Goal: Task Accomplishment & Management: Manage account settings

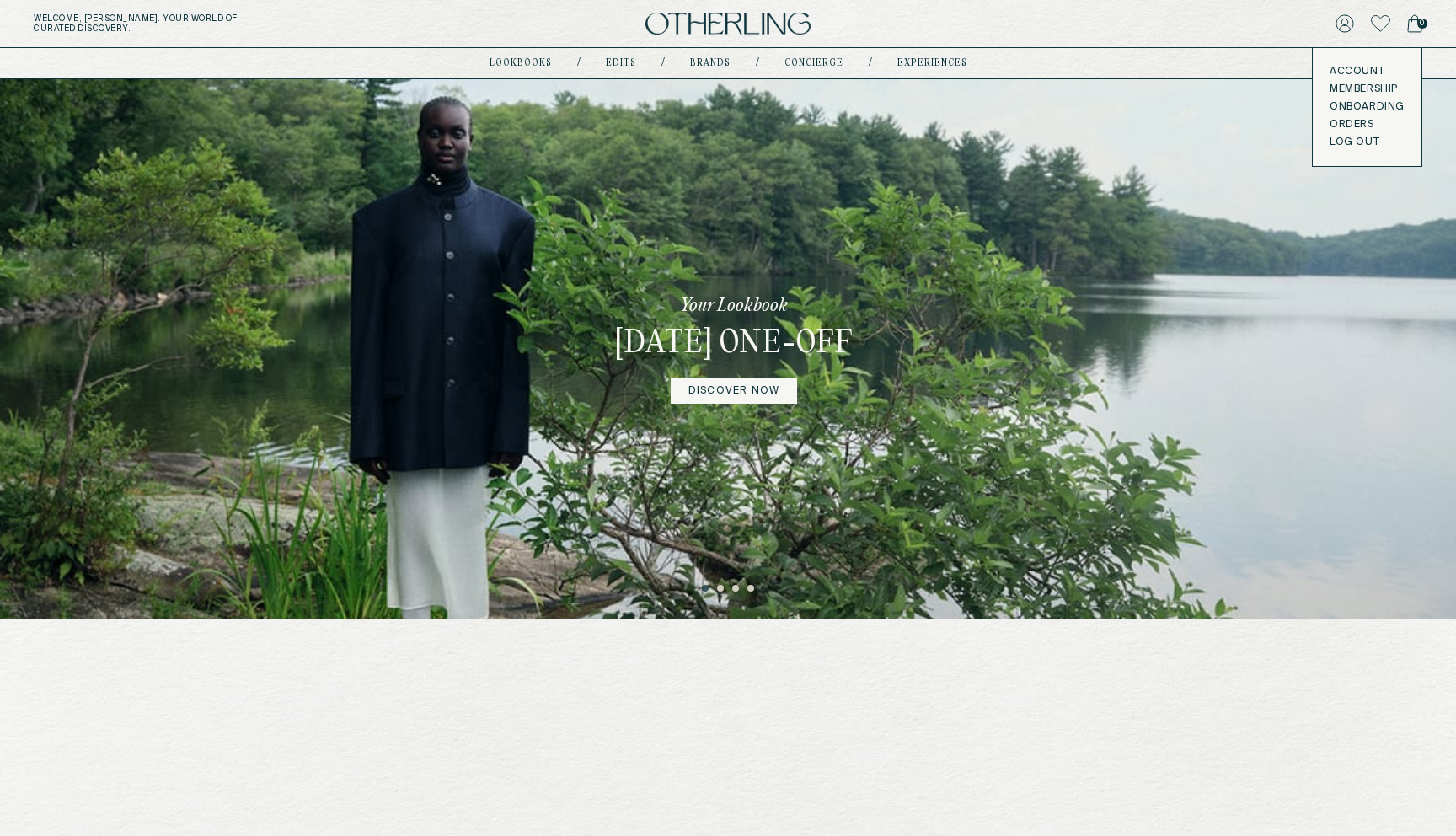
click at [1343, 140] on button "LOG OUT" at bounding box center [1354, 142] width 50 height 14
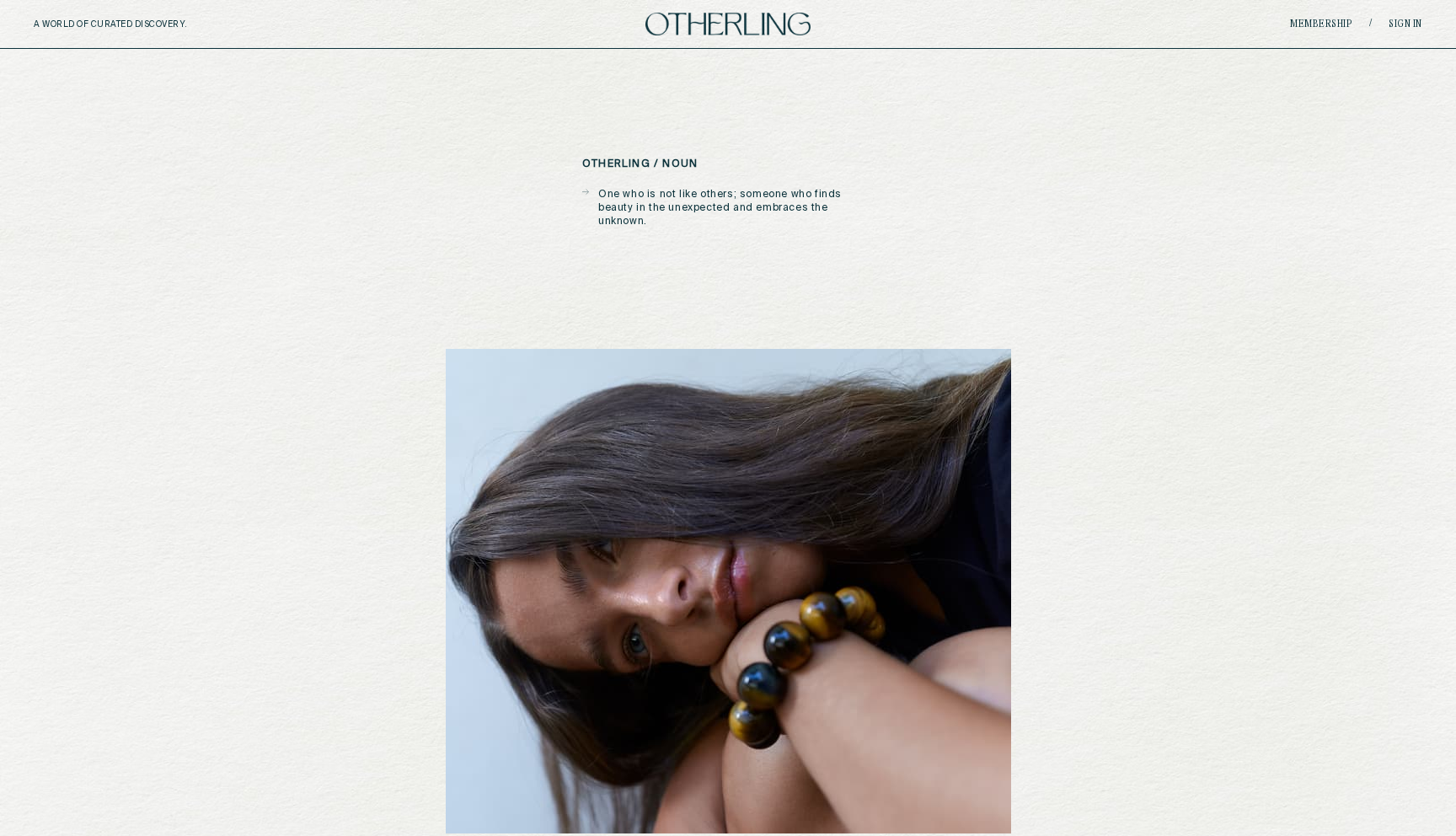
click at [1403, 18] on div "Membership / Sign in" at bounding box center [1191, 24] width 463 height 13
click at [1401, 22] on link "Sign in" at bounding box center [1405, 24] width 34 height 10
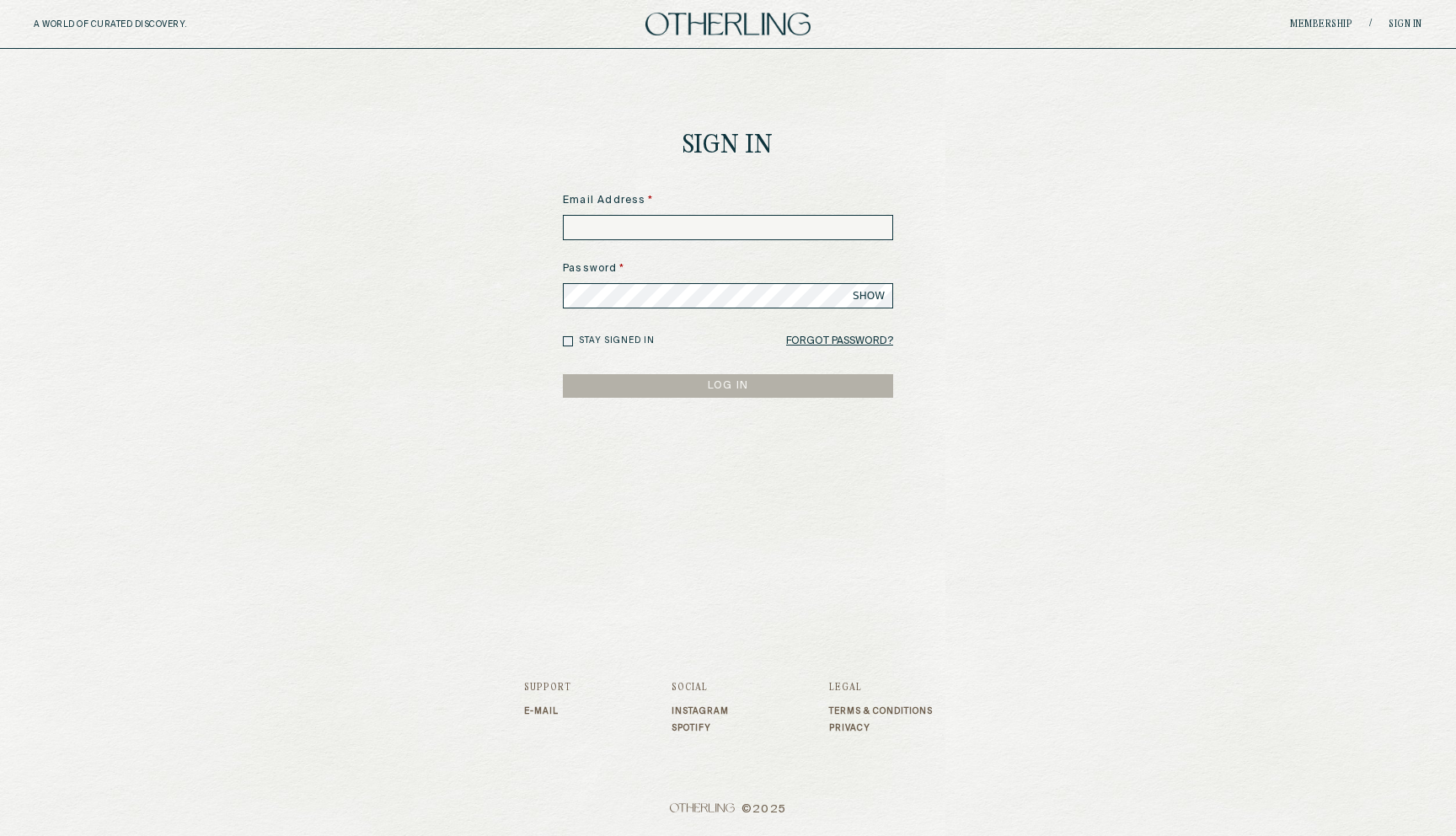
drag, startPoint x: 540, startPoint y: 77, endPoint x: 839, endPoint y: 357, distance: 409.6
click at [825, 342] on link "Forgot Password?" at bounding box center [840, 340] width 107 height 23
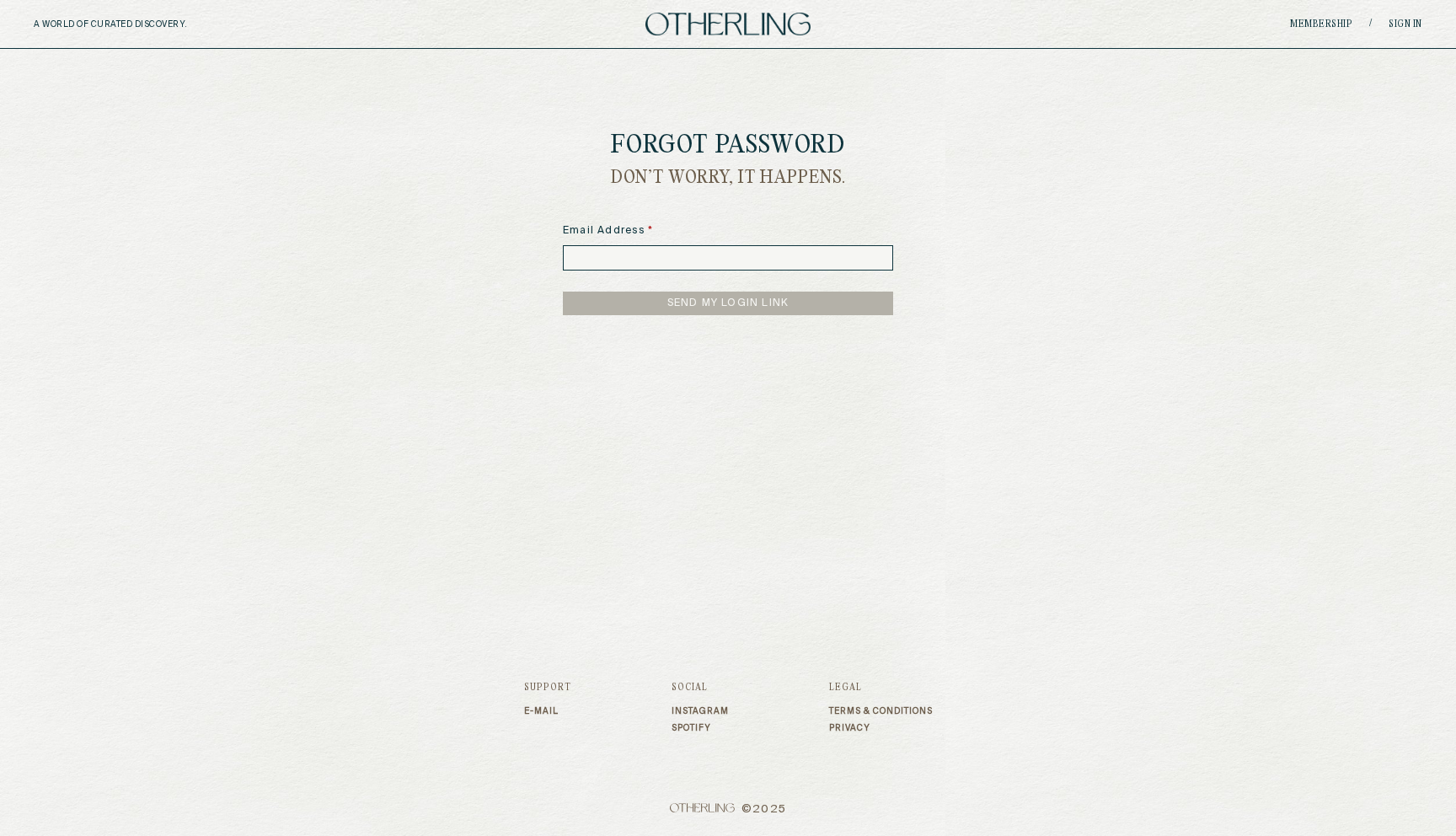
click at [737, 264] on input at bounding box center [727, 258] width 330 height 25
type input "*"
